Goal: Transaction & Acquisition: Purchase product/service

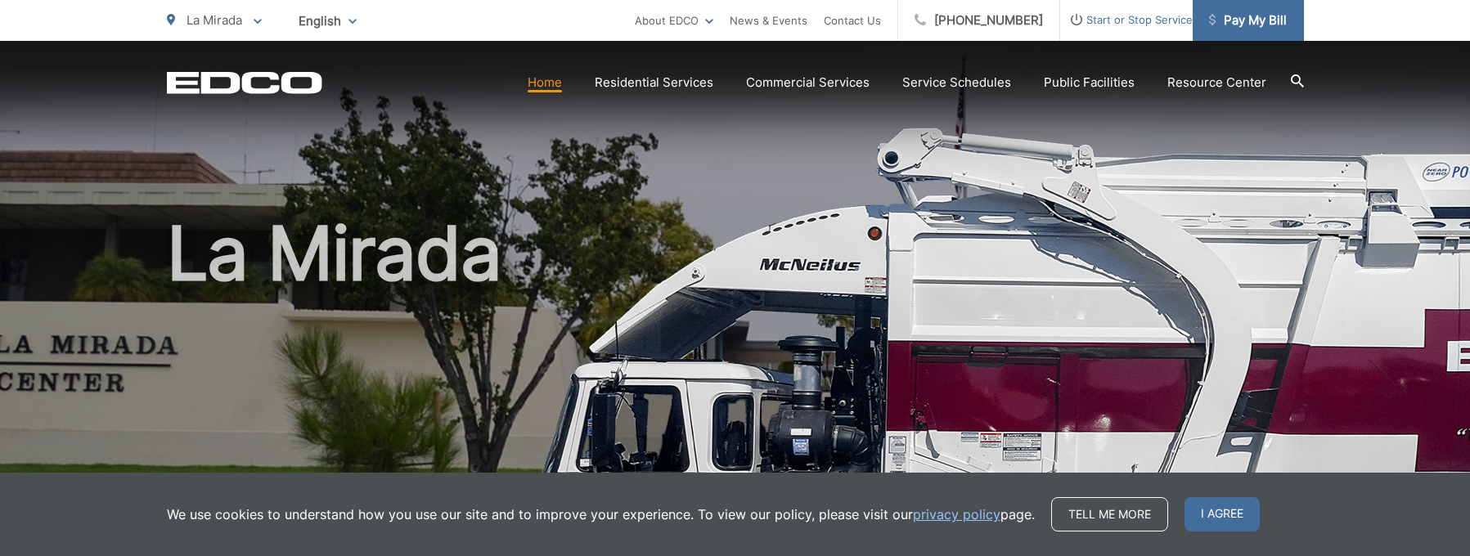
click at [1247, 22] on span "Pay My Bill" at bounding box center [1248, 21] width 78 height 20
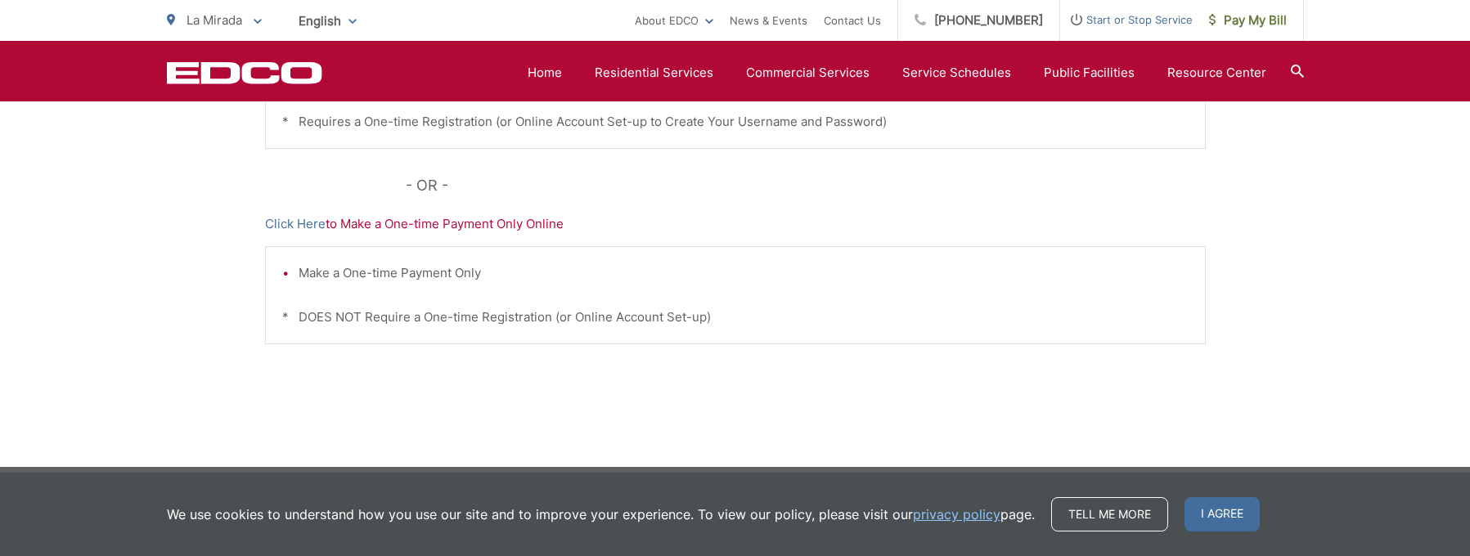
scroll to position [607, 0]
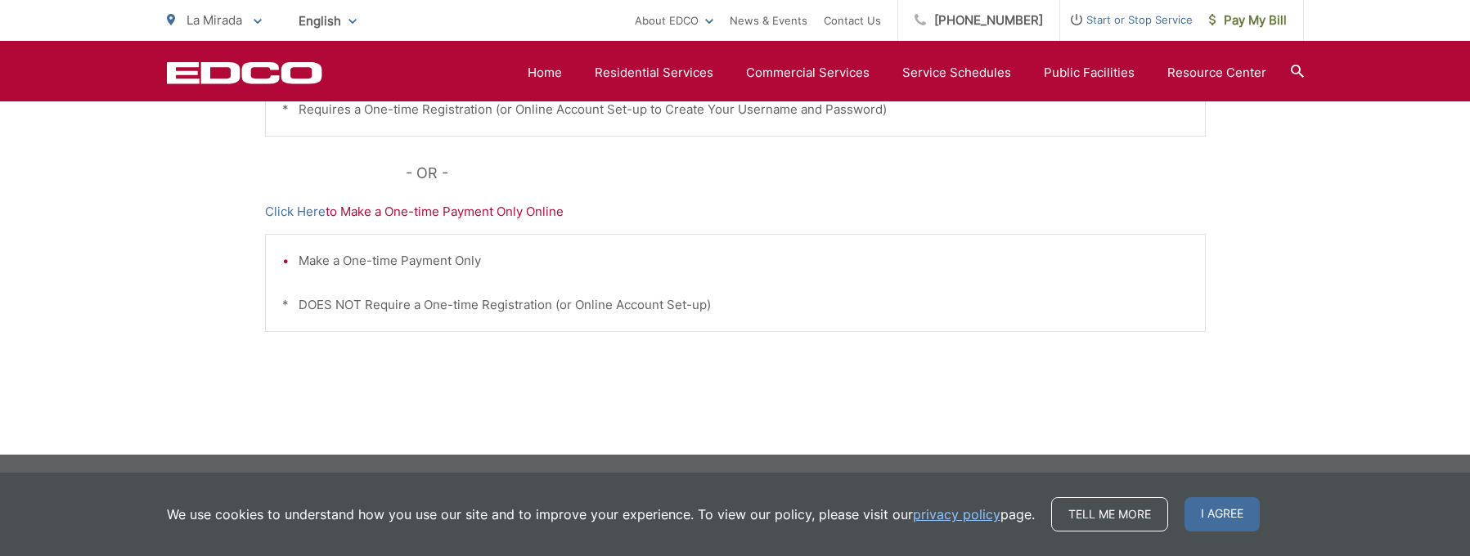
click at [452, 214] on p "Click Here to Make a One-time Payment Only Online" at bounding box center [735, 212] width 941 height 20
click at [304, 218] on link "Click Here" at bounding box center [295, 212] width 61 height 20
